Goal: Download file/media

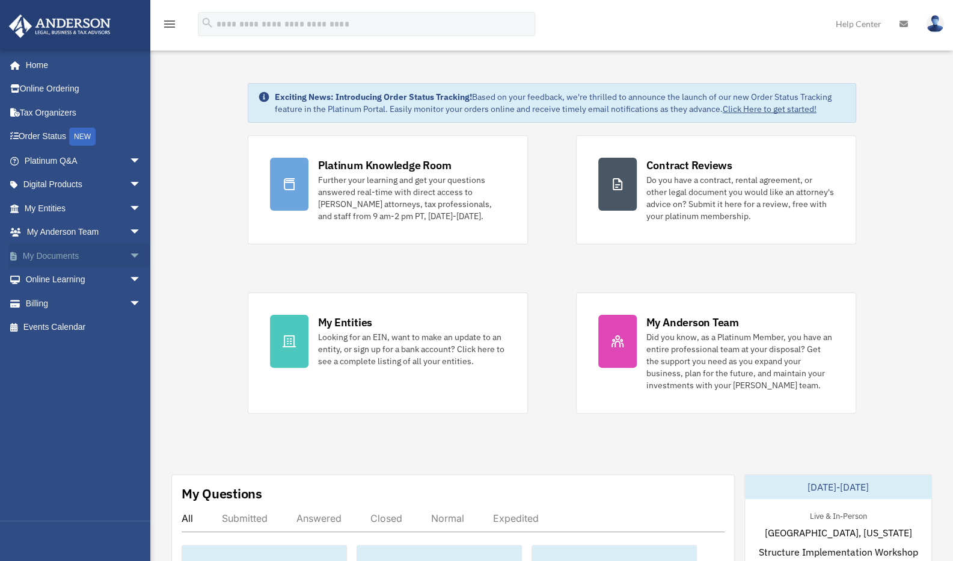
click at [129, 259] on span "arrow_drop_down" at bounding box center [141, 256] width 24 height 25
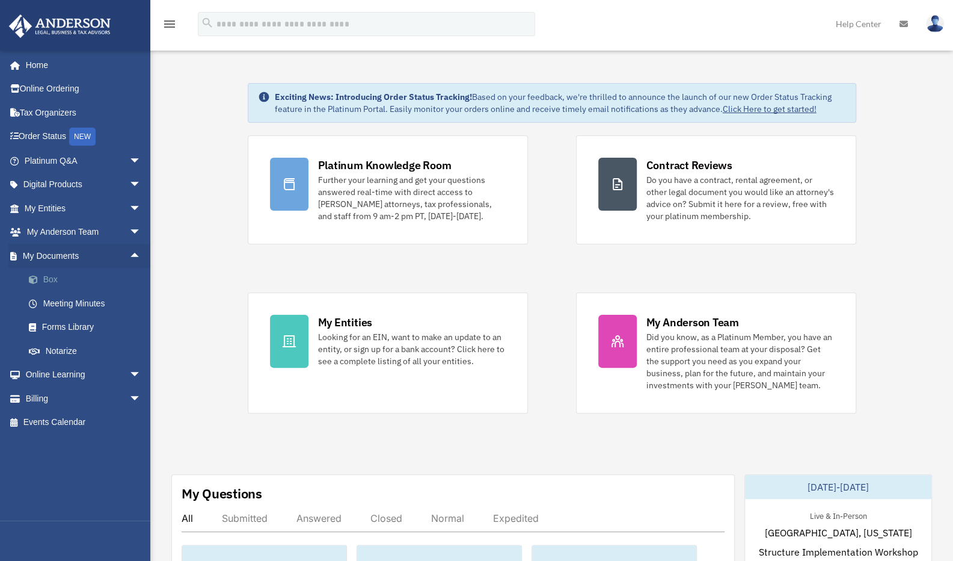
click at [51, 280] on link "Box" at bounding box center [88, 280] width 143 height 24
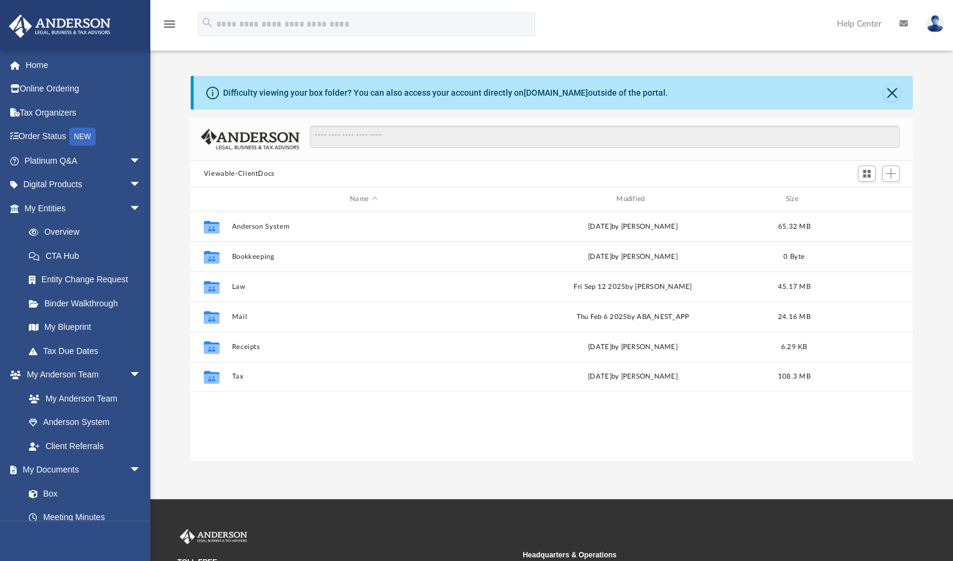
scroll to position [264, 713]
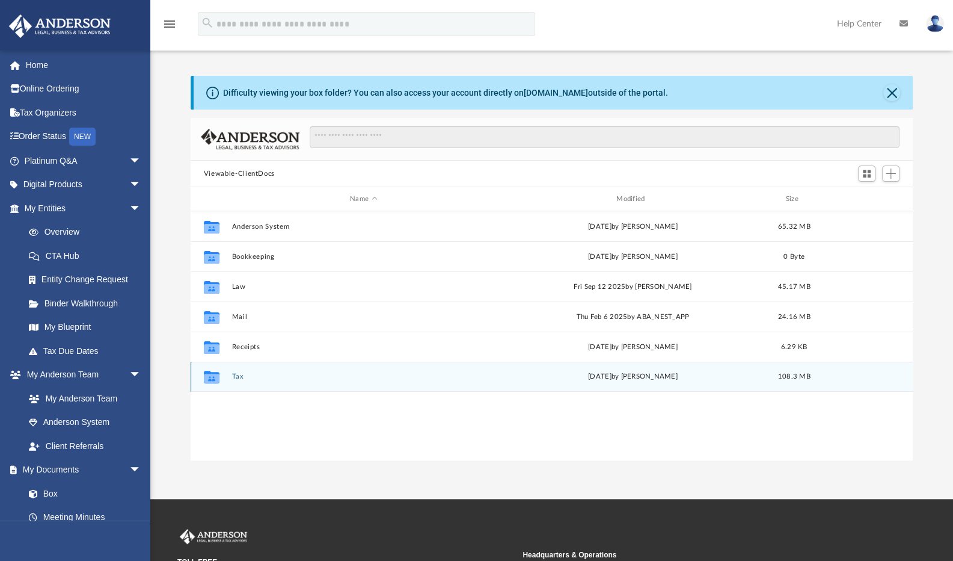
click at [235, 376] on button "Tax" at bounding box center [364, 376] width 264 height 8
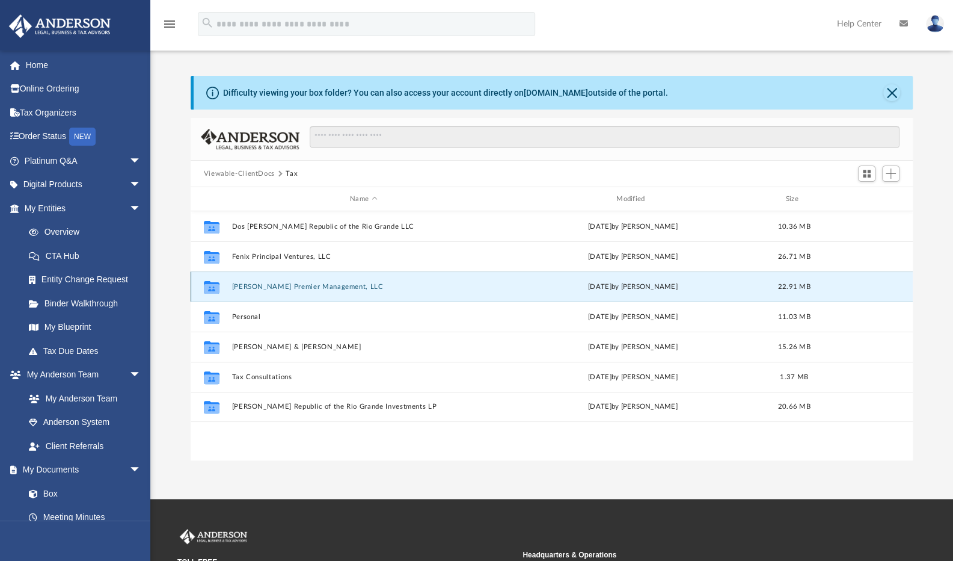
click at [308, 283] on button "[PERSON_NAME] Premier Management, LLC" at bounding box center [364, 287] width 264 height 8
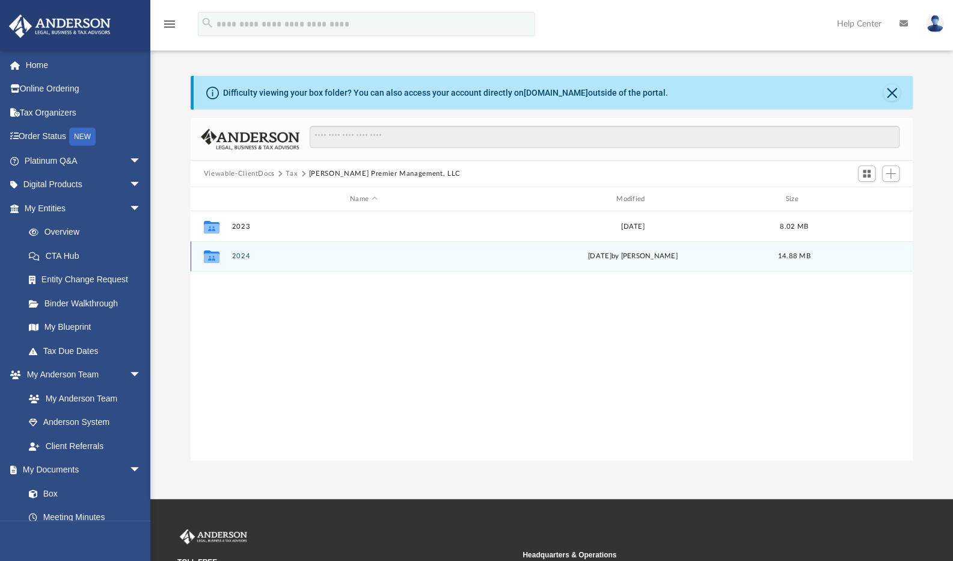
click at [236, 253] on button "2024" at bounding box center [364, 256] width 264 height 8
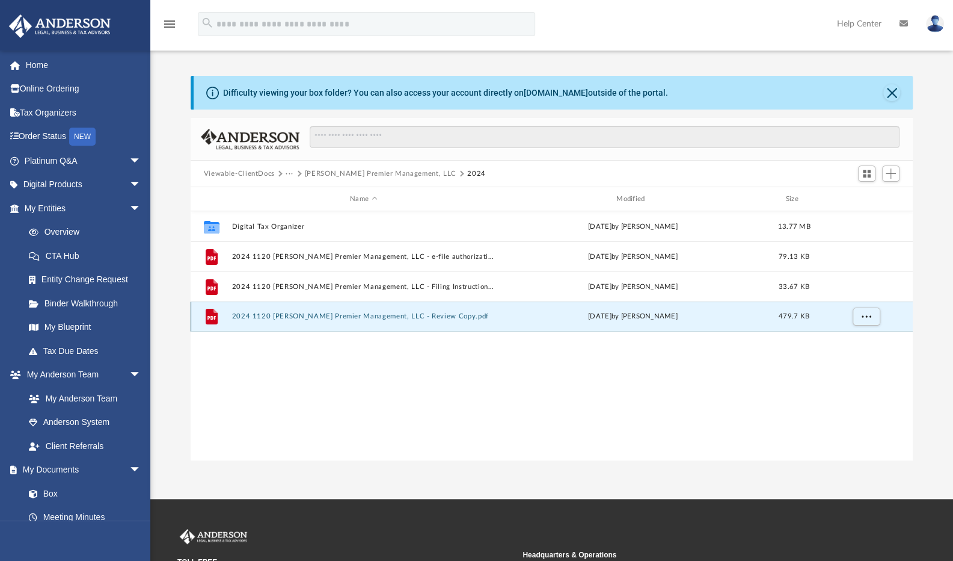
click at [411, 316] on button "2024 1120 [PERSON_NAME] Premier Management, LLC - Review Copy.pdf" at bounding box center [364, 316] width 264 height 8
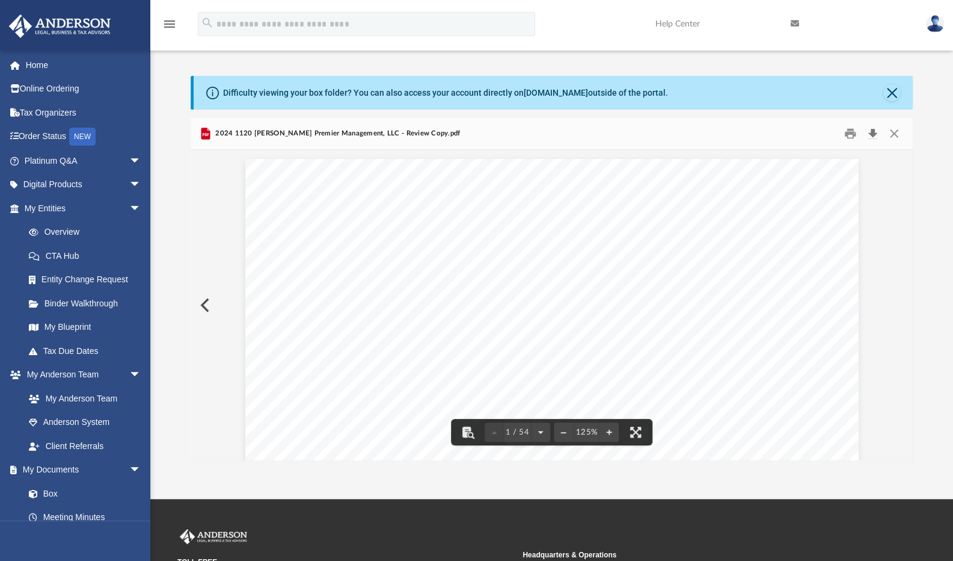
click at [874, 133] on button "Download" at bounding box center [873, 134] width 22 height 19
